Goal: Check status: Check status

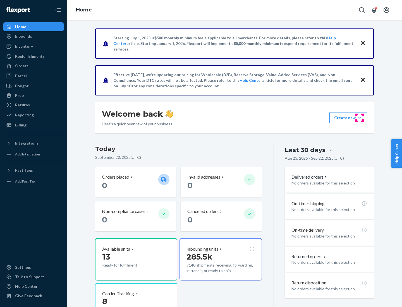
click at [359, 118] on button "Create new Create new inbound Create new order Create new product" at bounding box center [348, 117] width 38 height 11
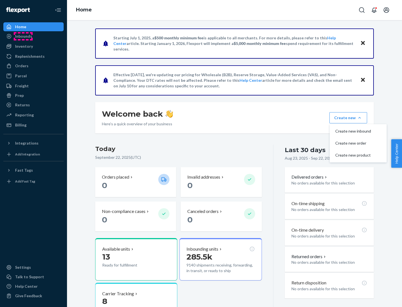
click at [23, 36] on div "Inbounds" at bounding box center [23, 36] width 17 height 6
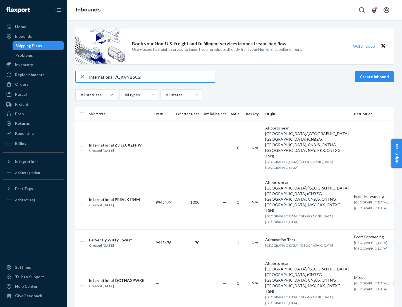
type input "International 7QKVYB5C29"
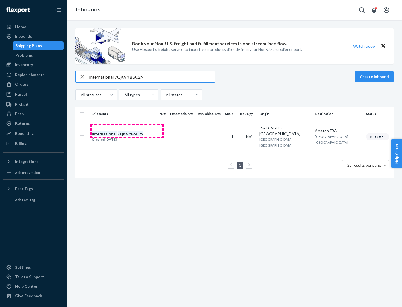
click at [127, 137] on div "Created [DATE]" at bounding box center [117, 140] width 51 height 6
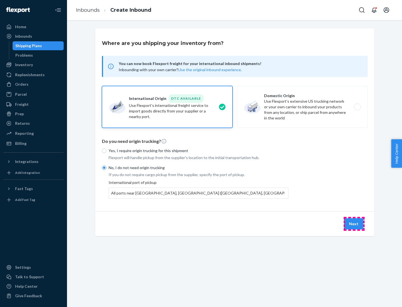
click at [354, 223] on button "Next" at bounding box center [353, 223] width 19 height 11
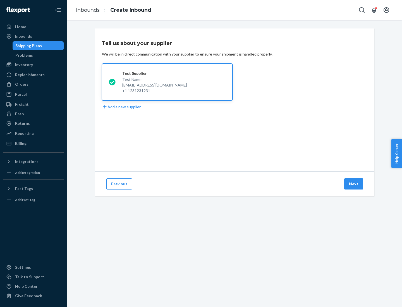
click at [354, 184] on button "Next" at bounding box center [353, 183] width 19 height 11
